Goal: Information Seeking & Learning: Learn about a topic

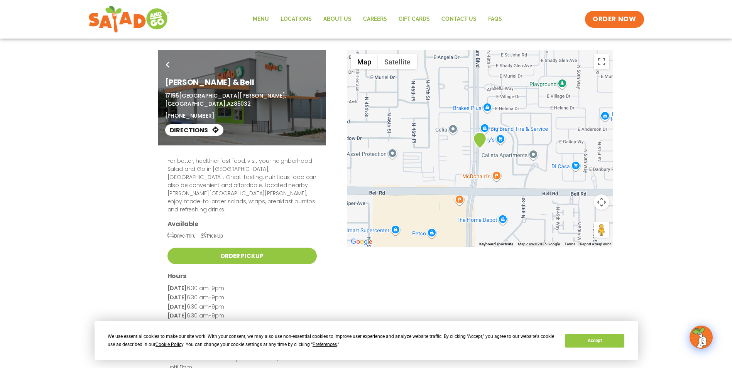
click at [168, 64] on icon at bounding box center [168, 65] width 4 height 6
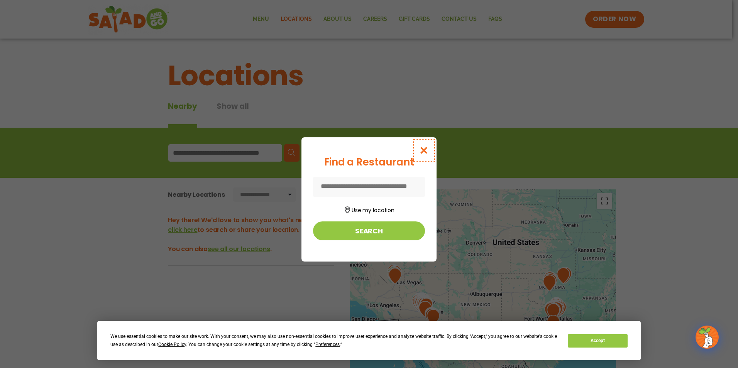
click at [425, 149] on icon "Close modal" at bounding box center [424, 150] width 10 height 8
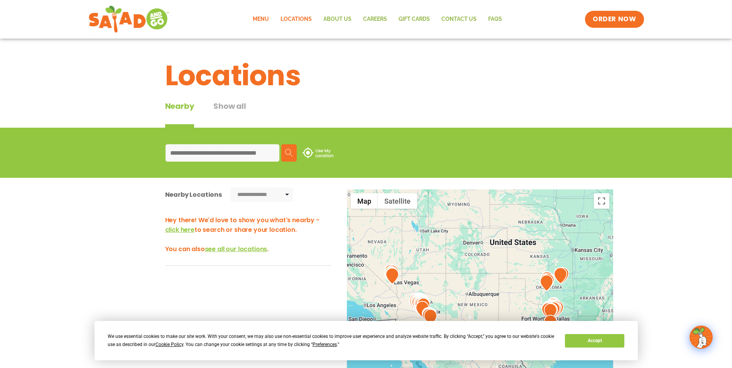
click at [264, 18] on link "Menu" at bounding box center [261, 19] width 28 height 18
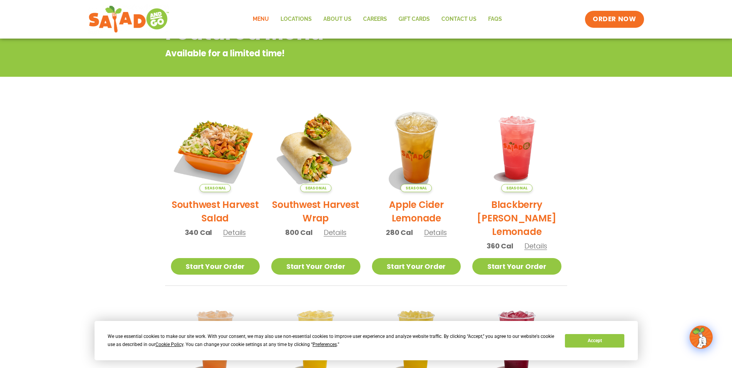
scroll to position [11, 0]
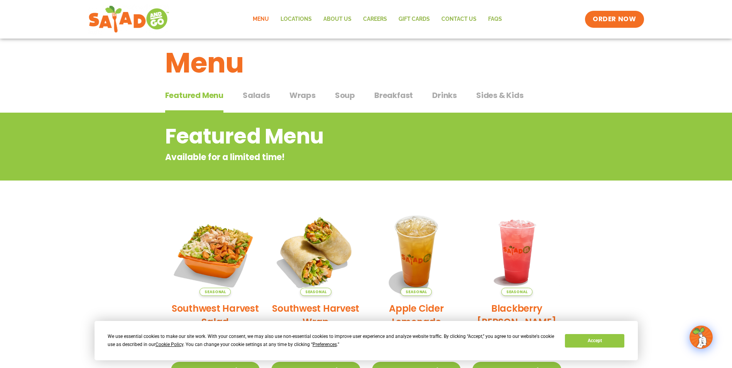
click at [261, 96] on span "Salads" at bounding box center [256, 96] width 27 height 12
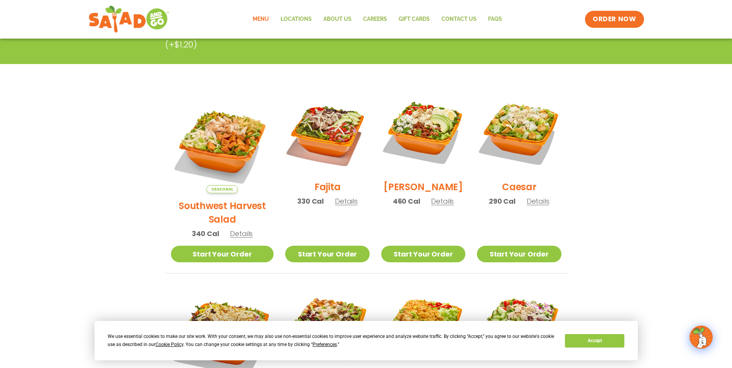
scroll to position [166, 0]
